Goal: Task Accomplishment & Management: Use online tool/utility

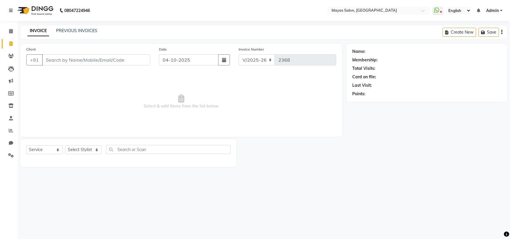
select select "7571"
select select "service"
click at [103, 65] on input "Client" at bounding box center [96, 59] width 108 height 11
type input "7447519979"
click at [129, 63] on span "Add Client" at bounding box center [135, 60] width 23 height 6
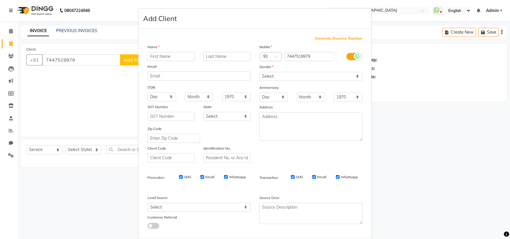
click at [174, 61] on input "text" at bounding box center [171, 56] width 47 height 9
type input "m"
type input "Mansi"
click at [316, 81] on select "Select [DEMOGRAPHIC_DATA] [DEMOGRAPHIC_DATA] Other Prefer Not To Say" at bounding box center [311, 76] width 103 height 9
select select "[DEMOGRAPHIC_DATA]"
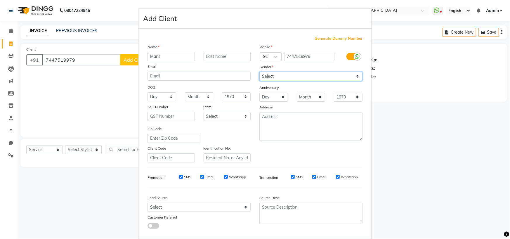
click at [260, 81] on select "Select [DEMOGRAPHIC_DATA] [DEMOGRAPHIC_DATA] Other Prefer Not To Say" at bounding box center [311, 76] width 103 height 9
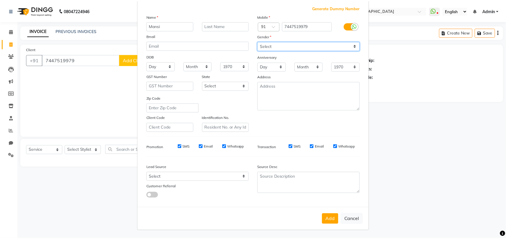
scroll to position [84, 0]
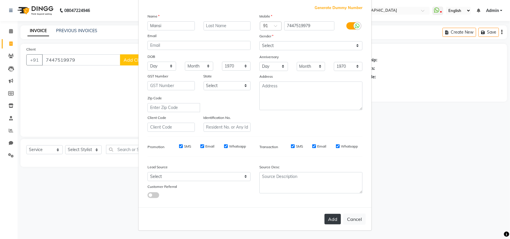
click at [325, 216] on button "Add" at bounding box center [333, 219] width 16 height 11
select select
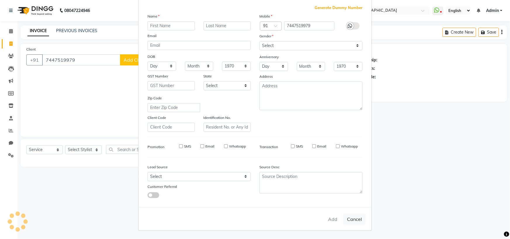
select select
checkbox input "false"
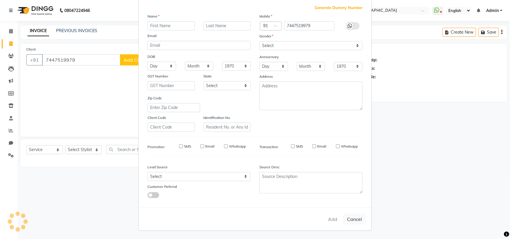
checkbox input "false"
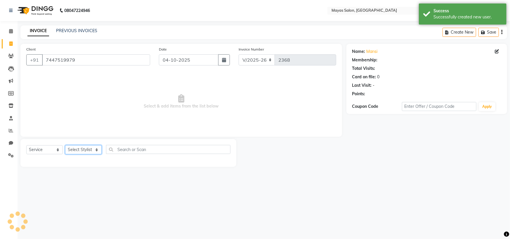
click at [81, 154] on select "Select Stylist [PERSON_NAME] [PERSON_NAME] [PERSON_NAME] (sir) [PERSON_NAME] Mo…" at bounding box center [83, 149] width 37 height 9
select select "67456"
click at [67, 154] on select "Select Stylist [PERSON_NAME] [PERSON_NAME] [PERSON_NAME] (sir) [PERSON_NAME] Mo…" at bounding box center [83, 149] width 37 height 9
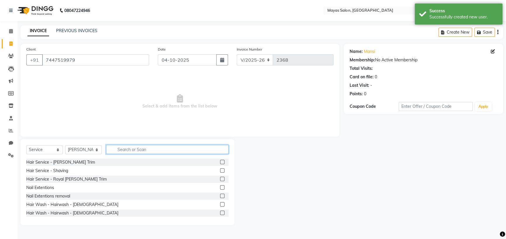
click at [136, 154] on input "text" at bounding box center [167, 149] width 122 height 9
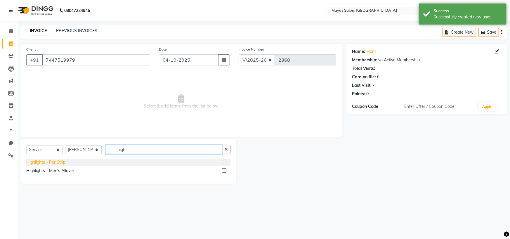
type input "high"
click at [56, 165] on div "Highlights - Per Strip" at bounding box center [45, 162] width 39 height 6
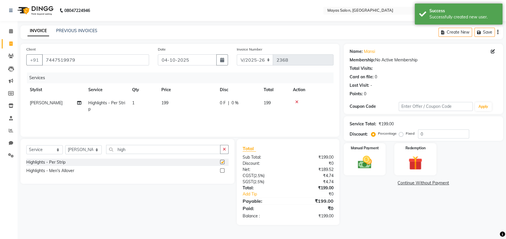
checkbox input "false"
click at [191, 114] on td "199" at bounding box center [187, 105] width 58 height 19
select select "67456"
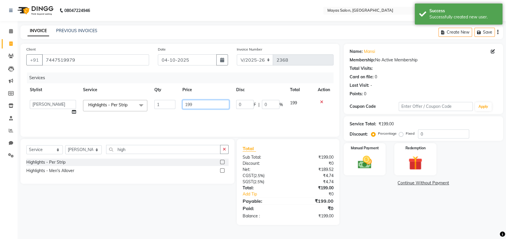
click at [200, 109] on input "199" at bounding box center [205, 104] width 47 height 9
type input "1"
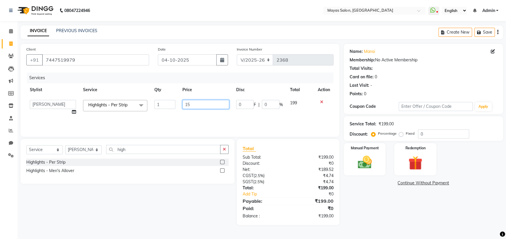
type input "150"
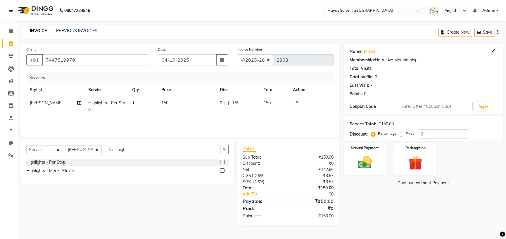
click at [153, 116] on td "1" at bounding box center [143, 105] width 29 height 19
select select "67456"
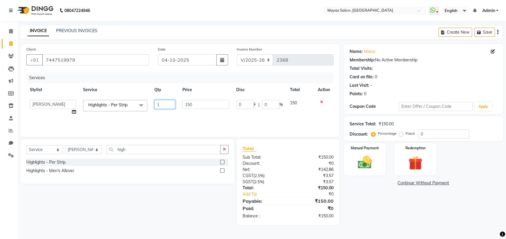
click at [159, 109] on input "1" at bounding box center [164, 104] width 21 height 9
type input "30"
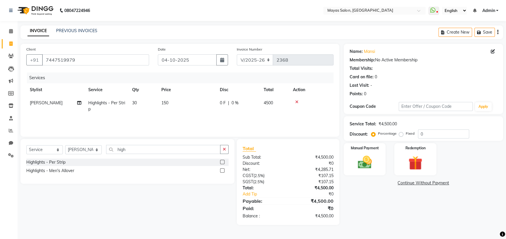
click at [139, 21] on nav "08047224946 Select Location × Mayas Salon, Thane WhatsApp Status ✕ Status: Disc…" at bounding box center [253, 10] width 506 height 21
click at [145, 116] on td "30" at bounding box center [143, 105] width 29 height 19
select select "67456"
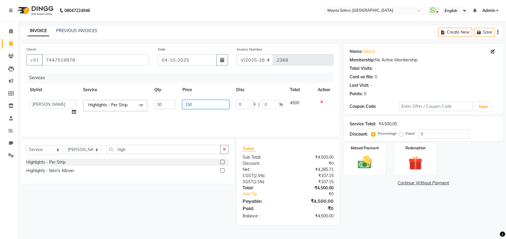
click at [200, 109] on input "150" at bounding box center [205, 104] width 47 height 9
drag, startPoint x: 200, startPoint y: 120, endPoint x: 179, endPoint y: 125, distance: 21.6
click at [179, 119] on td "150" at bounding box center [206, 107] width 54 height 22
type input "200"
click at [175, 34] on div "INVOICE PREVIOUS INVOICES Create New Save" at bounding box center [261, 32] width 483 height 14
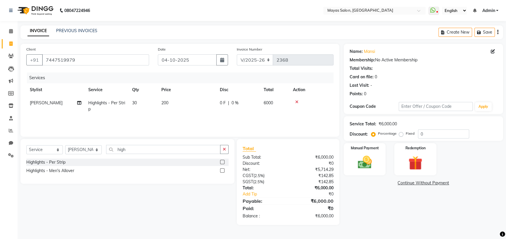
click at [143, 116] on td "30" at bounding box center [143, 105] width 29 height 19
select select "67456"
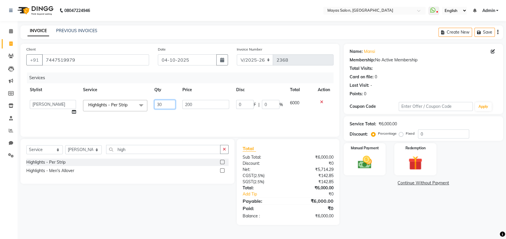
click at [167, 109] on input "30" at bounding box center [164, 104] width 21 height 9
type input "38"
click at [175, 15] on nav "08047224946 Select Location × Mayas Salon, Thane WhatsApp Status ✕ Status: Disc…" at bounding box center [253, 10] width 506 height 21
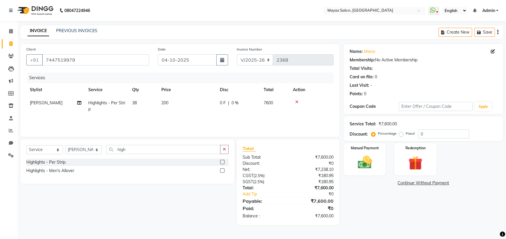
click at [153, 116] on td "38" at bounding box center [143, 105] width 29 height 19
select select "67456"
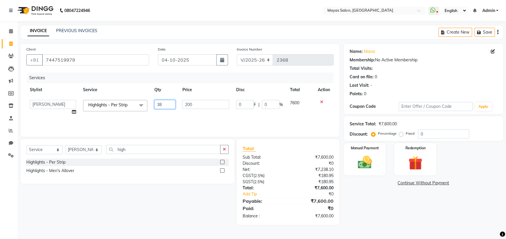
click at [165, 109] on input "38" at bounding box center [164, 104] width 21 height 9
type input "3"
type input "28"
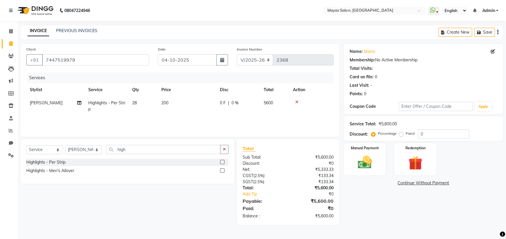
click at [170, 33] on div "INVOICE PREVIOUS INVOICES Create New Save" at bounding box center [261, 32] width 483 height 14
click at [149, 116] on td "28" at bounding box center [143, 105] width 29 height 19
select select "67456"
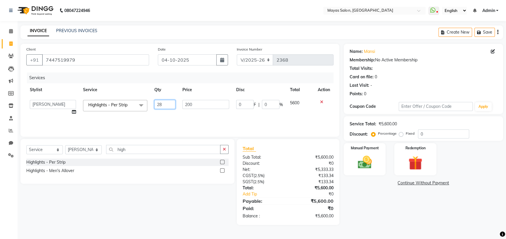
click at [167, 109] on input "28" at bounding box center [164, 104] width 21 height 9
type input "2"
click at [409, 219] on div "Name: [PERSON_NAME] Membership: No Active Membership Total Visits: Card on file…" at bounding box center [426, 134] width 164 height 181
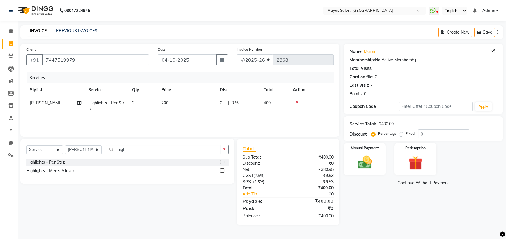
click at [148, 116] on td "2" at bounding box center [143, 105] width 29 height 19
select select "67456"
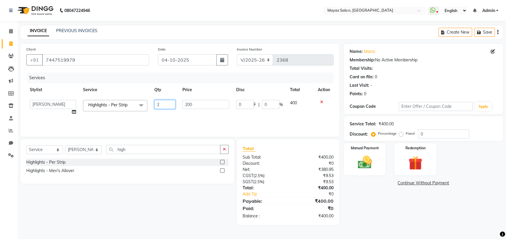
click at [162, 109] on input "2" at bounding box center [164, 104] width 21 height 9
type input "27"
click at [171, 23] on div "08047224946 Select Location × Mayas Salon, Thane WhatsApp Status ✕ Status: Disc…" at bounding box center [253, 119] width 506 height 239
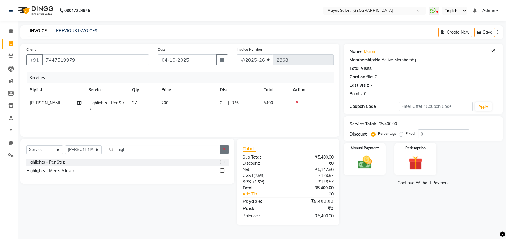
click at [220, 154] on button "button" at bounding box center [224, 149] width 8 height 9
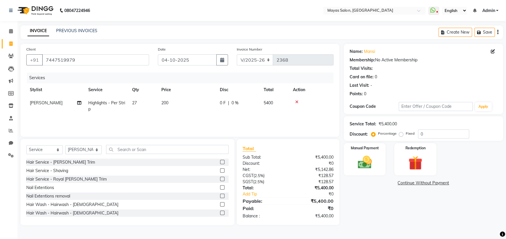
click at [182, 116] on td "200" at bounding box center [187, 105] width 58 height 19
select select "67456"
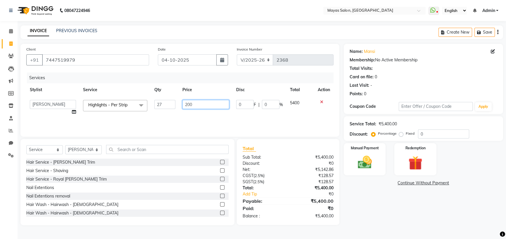
click at [200, 109] on input "200" at bounding box center [205, 104] width 47 height 9
type input "2"
type input "5"
type input "150"
click at [231, 19] on nav "08047224946 Select Location × Mayas Salon, Thane WhatsApp Status ✕ Status: Disc…" at bounding box center [253, 10] width 506 height 21
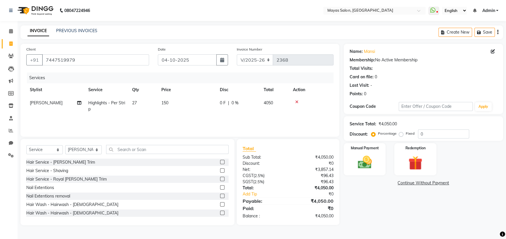
click at [160, 116] on td "150" at bounding box center [187, 105] width 58 height 19
select select "67456"
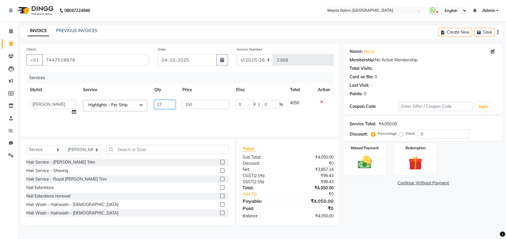
click at [168, 109] on input "27" at bounding box center [164, 104] width 21 height 9
type input "2"
type input "32"
click at [202, 28] on div "INVOICE PREVIOUS INVOICES Create New Save" at bounding box center [261, 32] width 483 height 14
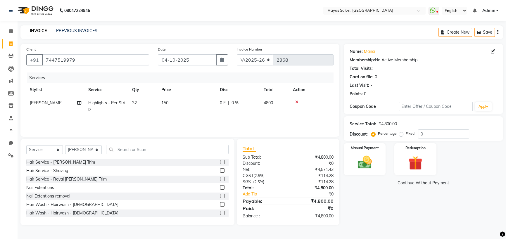
click at [140, 116] on td "32" at bounding box center [143, 105] width 29 height 19
select select "67456"
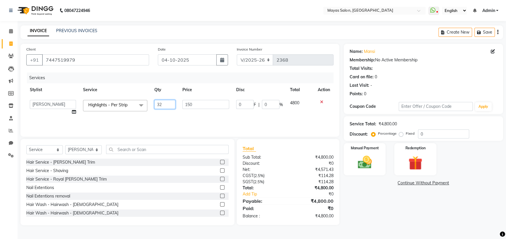
drag, startPoint x: 170, startPoint y: 124, endPoint x: 141, endPoint y: 131, distance: 29.4
click at [141, 119] on tr "[PERSON_NAME] [PERSON_NAME] [PERSON_NAME] (sir) [PERSON_NAME] Movle [PERSON_NAM…" at bounding box center [179, 107] width 307 height 22
type input "40"
click at [156, 24] on div "08047224946 Select Location × Mayas Salon, Thane WhatsApp Status ✕ Status: Disc…" at bounding box center [253, 119] width 506 height 239
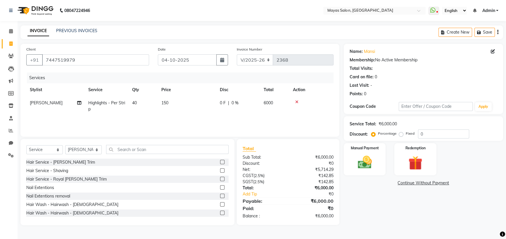
click at [149, 116] on td "40" at bounding box center [143, 105] width 29 height 19
select select "67456"
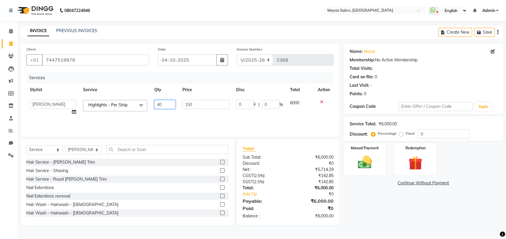
click at [168, 109] on input "40" at bounding box center [164, 104] width 21 height 9
type input "4"
type input "37"
click at [166, 23] on div "08047224946 Select Location × Mayas Salon, Thane WhatsApp Status ✕ Status: Disc…" at bounding box center [253, 119] width 506 height 239
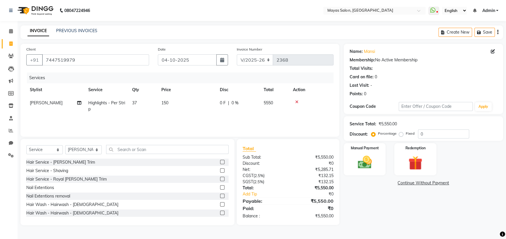
click at [192, 114] on td "150" at bounding box center [187, 105] width 58 height 19
select select "67456"
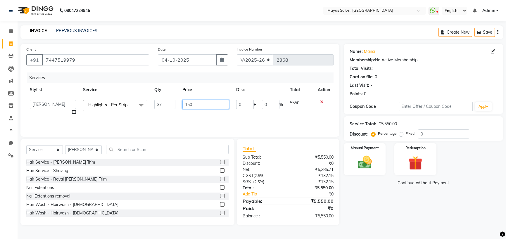
drag, startPoint x: 200, startPoint y: 118, endPoint x: 174, endPoint y: 126, distance: 27.3
click at [174, 119] on tr "[PERSON_NAME] [PERSON_NAME] [PERSON_NAME] (sir) [PERSON_NAME] Movle [PERSON_NAM…" at bounding box center [179, 107] width 307 height 22
type input "200"
click at [173, 25] on div "08047224946 Select Location × Mayas Salon, Thane WhatsApp Status ✕ Status: Disc…" at bounding box center [253, 119] width 506 height 239
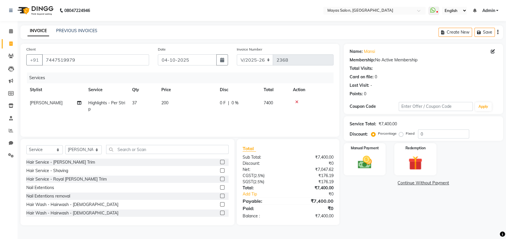
click at [144, 116] on td "37" at bounding box center [143, 105] width 29 height 19
select select "67456"
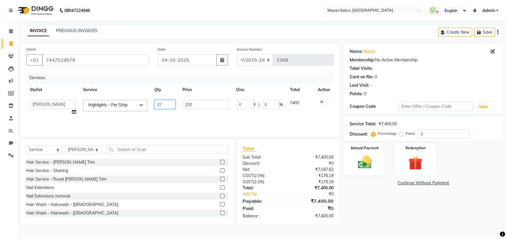
click at [166, 109] on input "37" at bounding box center [164, 104] width 21 height 9
type input "3"
type input "27"
click at [189, 23] on div "08047224946 Select Location × Mayas Salon, Thane WhatsApp Status ✕ Status: Disc…" at bounding box center [253, 119] width 506 height 239
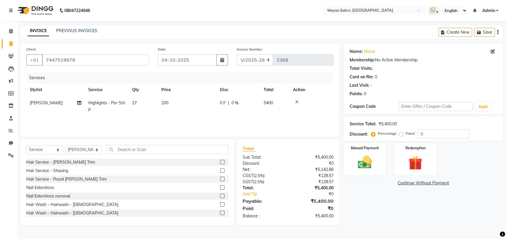
click at [182, 116] on td "200" at bounding box center [187, 105] width 58 height 19
select select "67456"
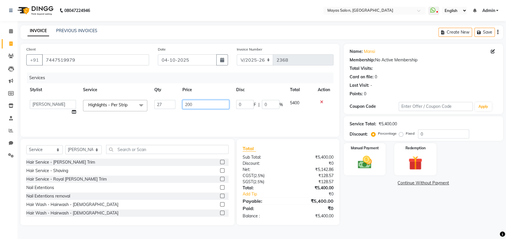
click at [197, 109] on input "200" at bounding box center [205, 104] width 47 height 9
type input "250"
click at [219, 20] on nav "08047224946 Select Location × Mayas Salon, Thane WhatsApp Status ✕ Status: Disc…" at bounding box center [253, 10] width 506 height 21
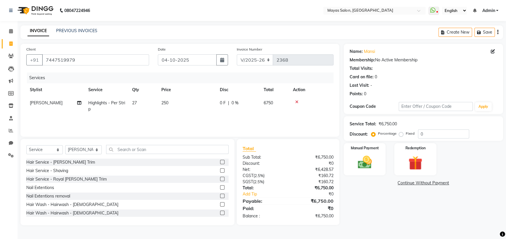
click at [155, 116] on td "27" at bounding box center [143, 105] width 29 height 19
select select "67456"
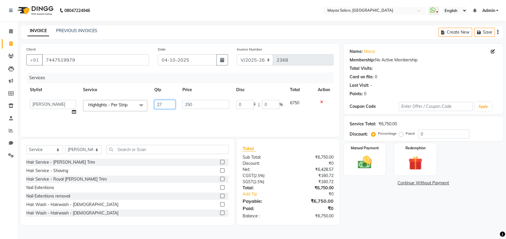
click at [167, 109] on input "27" at bounding box center [164, 104] width 21 height 9
type input "2"
type input "25"
click at [167, 30] on div "INVOICE PREVIOUS INVOICES Create New Save" at bounding box center [261, 32] width 483 height 14
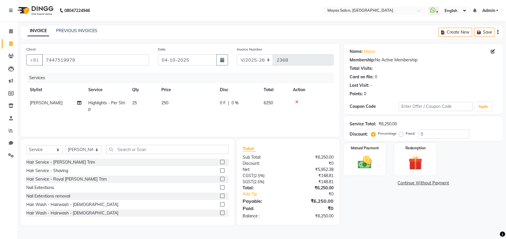
click at [151, 116] on td "25" at bounding box center [143, 105] width 29 height 19
select select "67456"
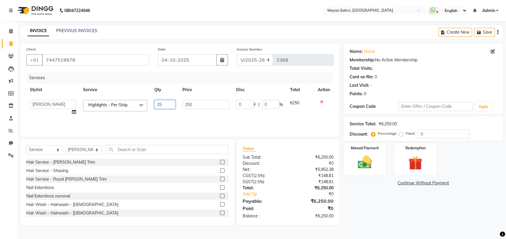
click at [169, 109] on input "25" at bounding box center [164, 104] width 21 height 9
type input "2"
type input "20"
click at [153, 28] on div "INVOICE PREVIOUS INVOICES Create New Save" at bounding box center [261, 32] width 483 height 14
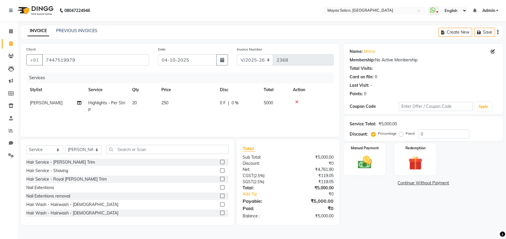
click at [151, 116] on td "20" at bounding box center [143, 105] width 29 height 19
select select "67456"
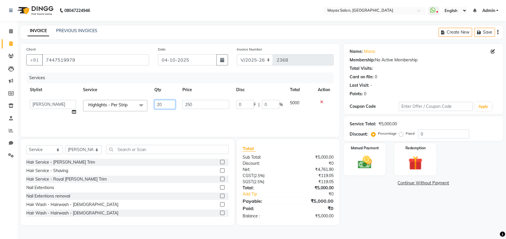
click at [167, 109] on input "20" at bounding box center [164, 104] width 21 height 9
type input "22"
click at [166, 25] on div "08047224946 Select Location × Mayas Salon, Thane WhatsApp Status ✕ Status: Disc…" at bounding box center [253, 119] width 506 height 239
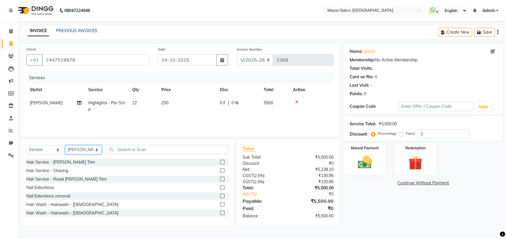
click at [88, 154] on select "Select Stylist [PERSON_NAME] [PERSON_NAME] [PERSON_NAME] (sir) [PERSON_NAME] Mo…" at bounding box center [83, 149] width 37 height 9
select select "66827"
click at [67, 154] on select "Select Stylist [PERSON_NAME] [PERSON_NAME] [PERSON_NAME] (sir) [PERSON_NAME] Mo…" at bounding box center [83, 149] width 37 height 9
click at [127, 154] on input "text" at bounding box center [167, 149] width 122 height 9
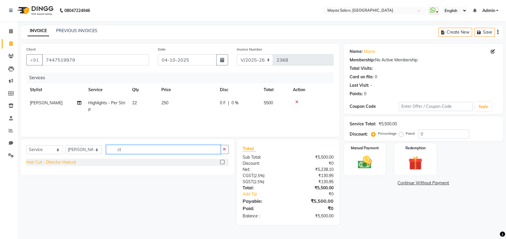
type input "ct"
click at [63, 165] on div "Hair Cut - Director Haircut" at bounding box center [51, 162] width 50 height 6
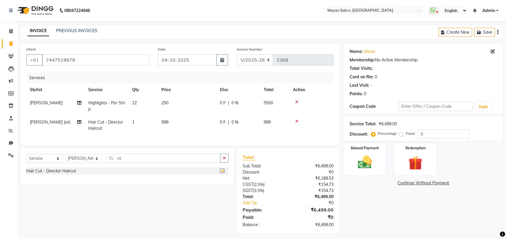
checkbox input "false"
click at [196, 135] on td "999" at bounding box center [187, 125] width 58 height 19
select select "66827"
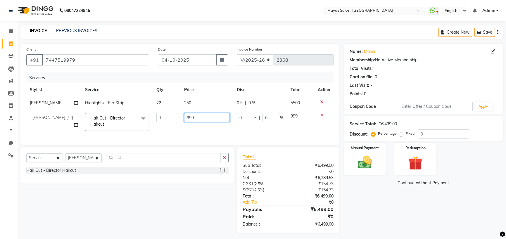
click at [203, 122] on input "999" at bounding box center [207, 117] width 46 height 9
type input "9"
type input "1500"
click at [378, 227] on div "Name: [PERSON_NAME] Membership: No Active Membership Total Visits: Card on file…" at bounding box center [426, 138] width 164 height 189
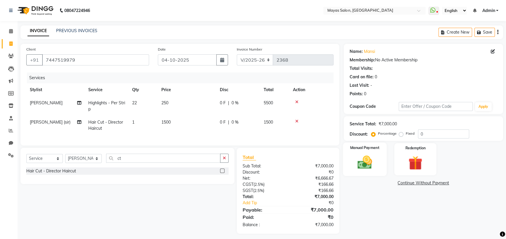
click at [359, 171] on img at bounding box center [365, 162] width 24 height 17
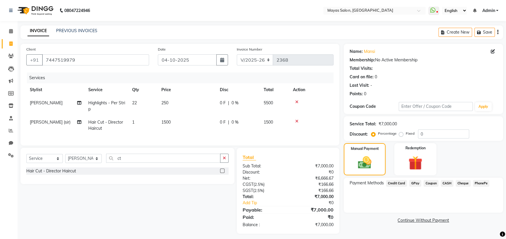
click at [418, 187] on span "GPay" at bounding box center [415, 183] width 12 height 7
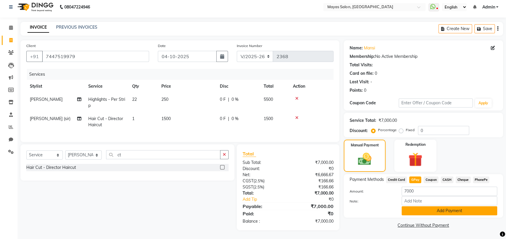
click at [424, 210] on button "Add Payment" at bounding box center [450, 210] width 96 height 9
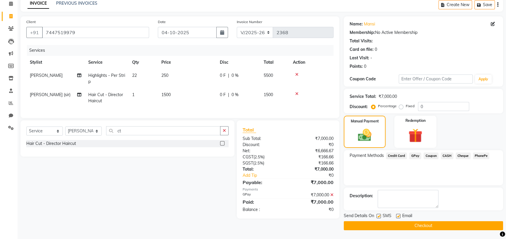
scroll to position [56, 0]
click at [424, 222] on button "Checkout" at bounding box center [423, 225] width 159 height 9
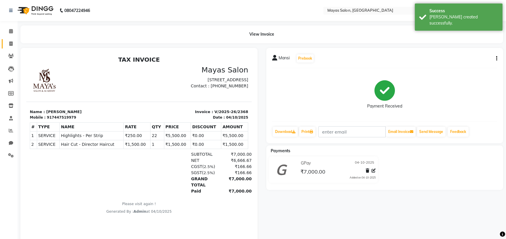
click at [11, 39] on link "Invoice" at bounding box center [9, 44] width 14 height 10
select select "7571"
select select "service"
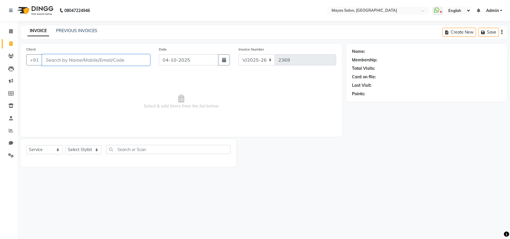
click at [99, 62] on input "Client" at bounding box center [96, 59] width 108 height 11
click at [99, 65] on input "Client" at bounding box center [96, 59] width 108 height 11
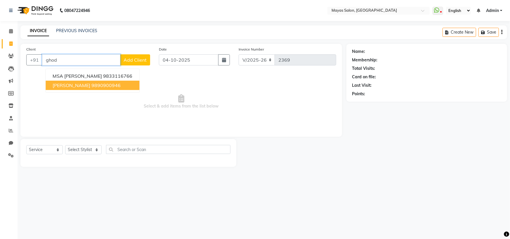
click at [121, 88] on ngb-highlight "9890900946" at bounding box center [105, 85] width 29 height 6
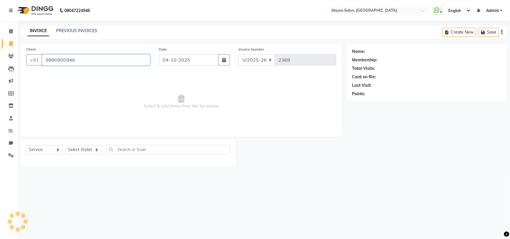
type input "9890900946"
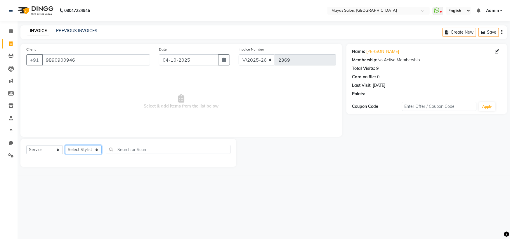
click at [92, 154] on select "Select Stylist [PERSON_NAME] [PERSON_NAME] [PERSON_NAME] (sir) [PERSON_NAME] Mo…" at bounding box center [83, 149] width 37 height 9
select select "66829"
click at [67, 154] on select "Select Stylist [PERSON_NAME] [PERSON_NAME] [PERSON_NAME] (sir) [PERSON_NAME] Mo…" at bounding box center [83, 149] width 37 height 9
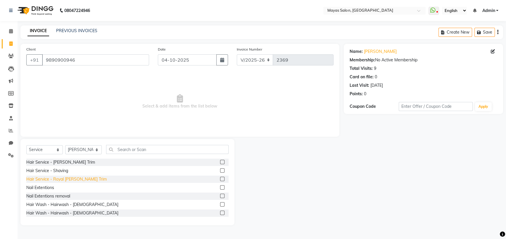
click at [77, 182] on div "Hair Service - Royal [PERSON_NAME] Trim" at bounding box center [66, 179] width 80 height 6
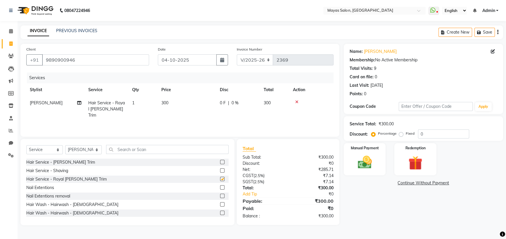
checkbox input "false"
click at [370, 171] on img at bounding box center [365, 162] width 24 height 17
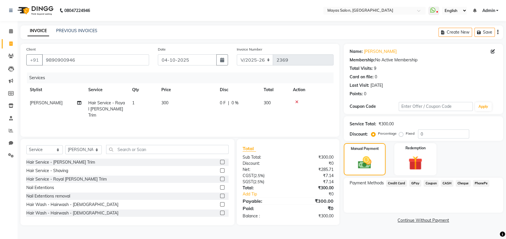
click at [416, 187] on span "GPay" at bounding box center [415, 183] width 12 height 7
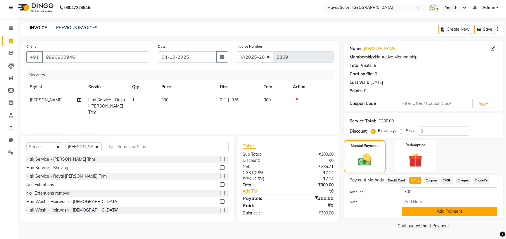
click at [450, 211] on button "Add Payment" at bounding box center [450, 211] width 96 height 9
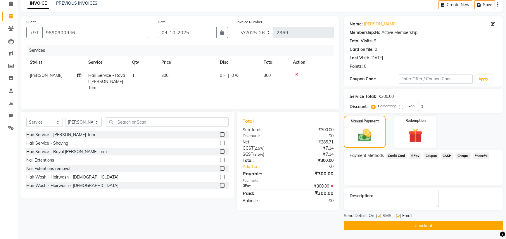
scroll to position [56, 0]
click at [457, 222] on button "Checkout" at bounding box center [423, 225] width 159 height 9
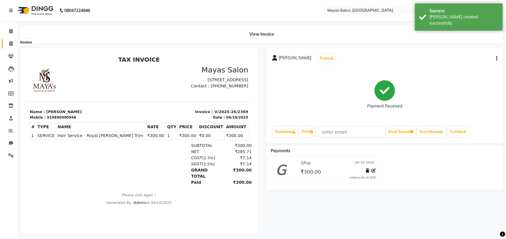
click at [11, 42] on icon at bounding box center [10, 44] width 3 height 4
select select "service"
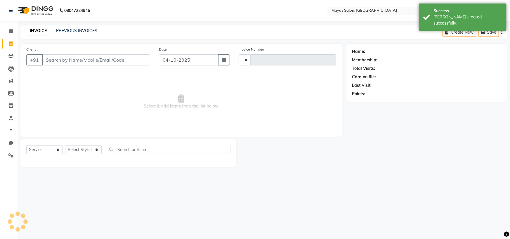
type input "2370"
select select "7571"
